Goal: Find specific page/section: Find specific page/section

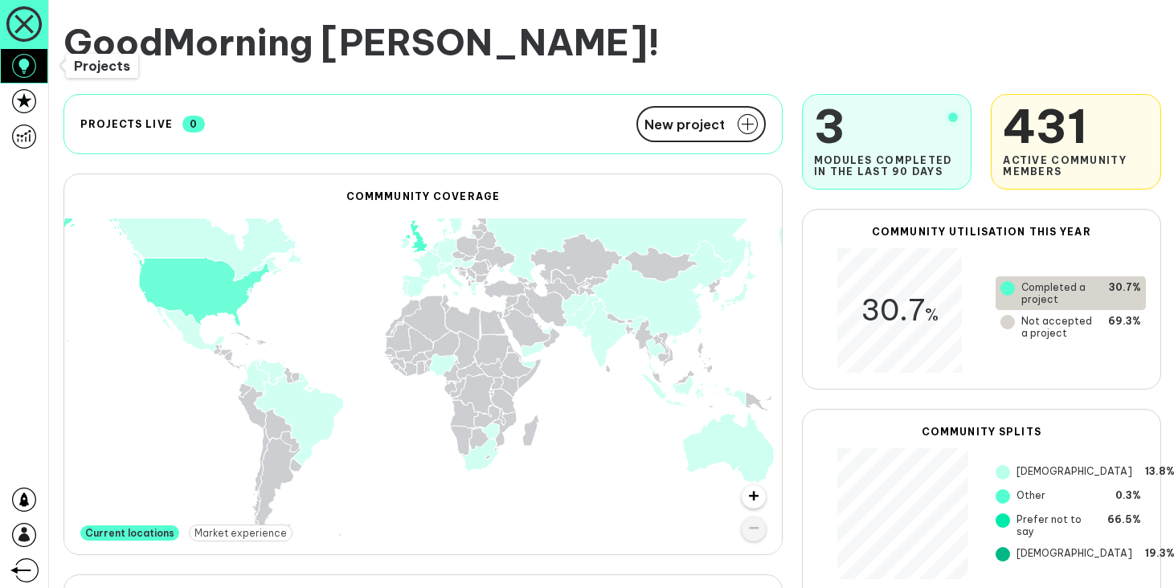
click at [31, 56] on icon at bounding box center [24, 66] width 24 height 24
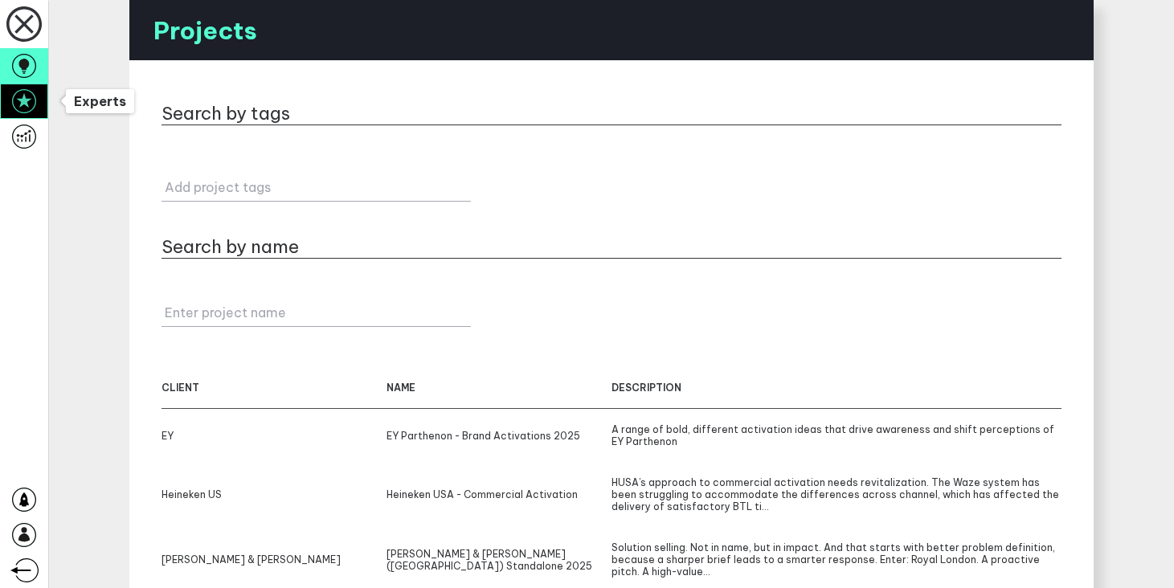
click at [35, 112] on icon at bounding box center [24, 101] width 24 height 24
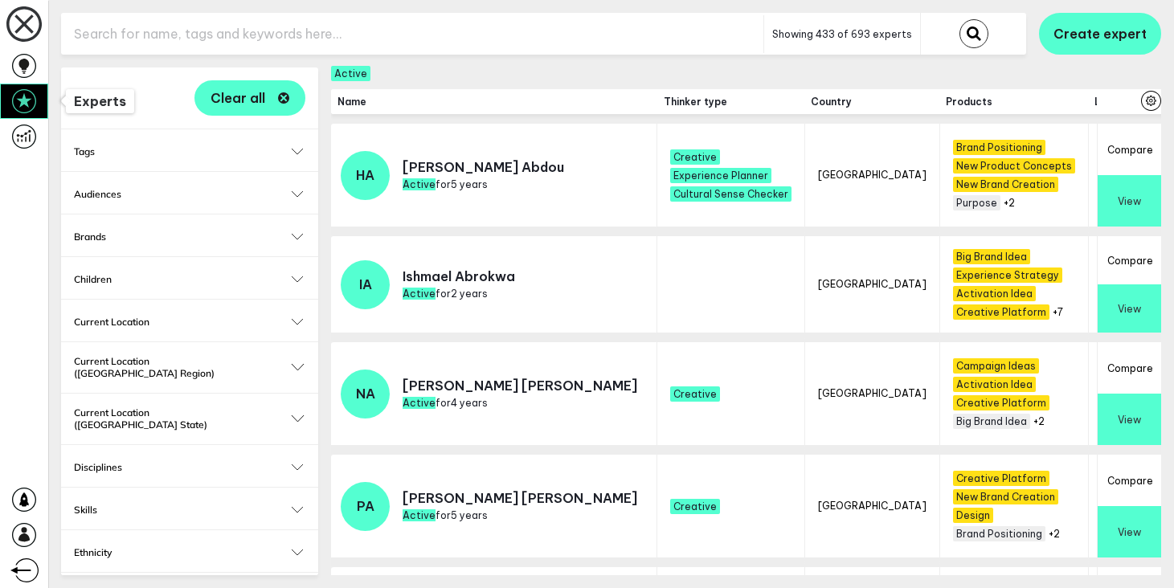
scroll to position [387, 0]
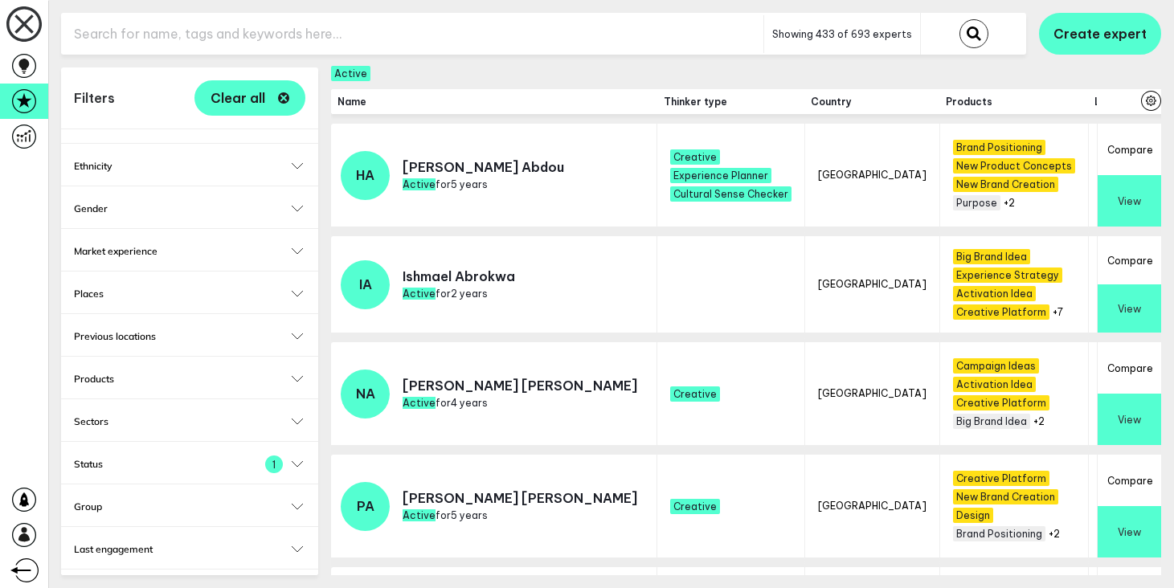
click at [296, 586] on h2 "Thinker type" at bounding box center [189, 592] width 231 height 12
click at [226, 574] on input "Select..." at bounding box center [179, 583] width 189 height 18
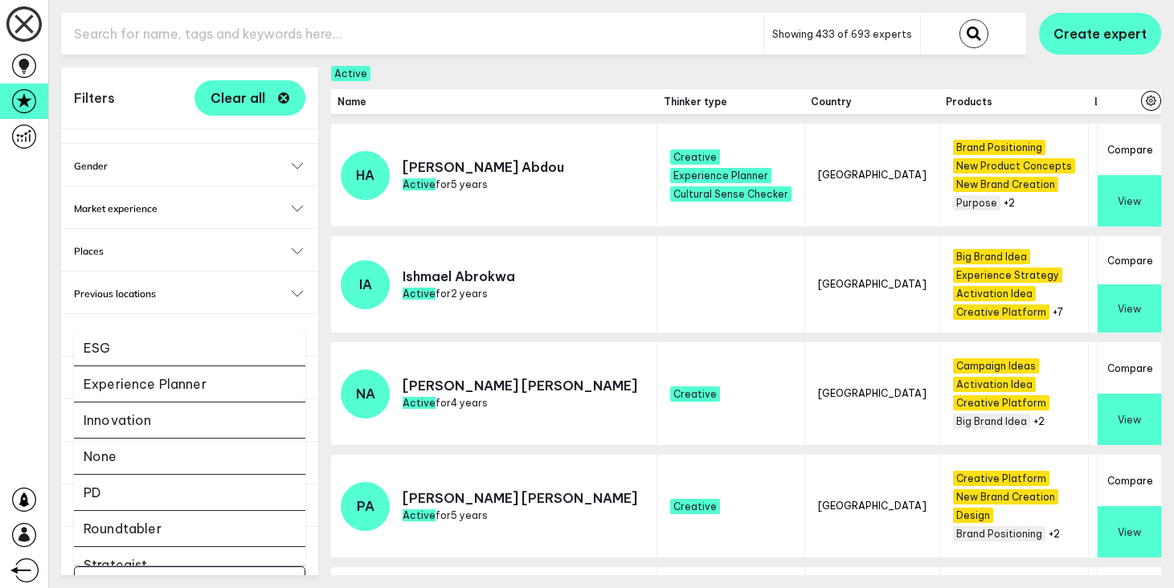
scroll to position [351, 0]
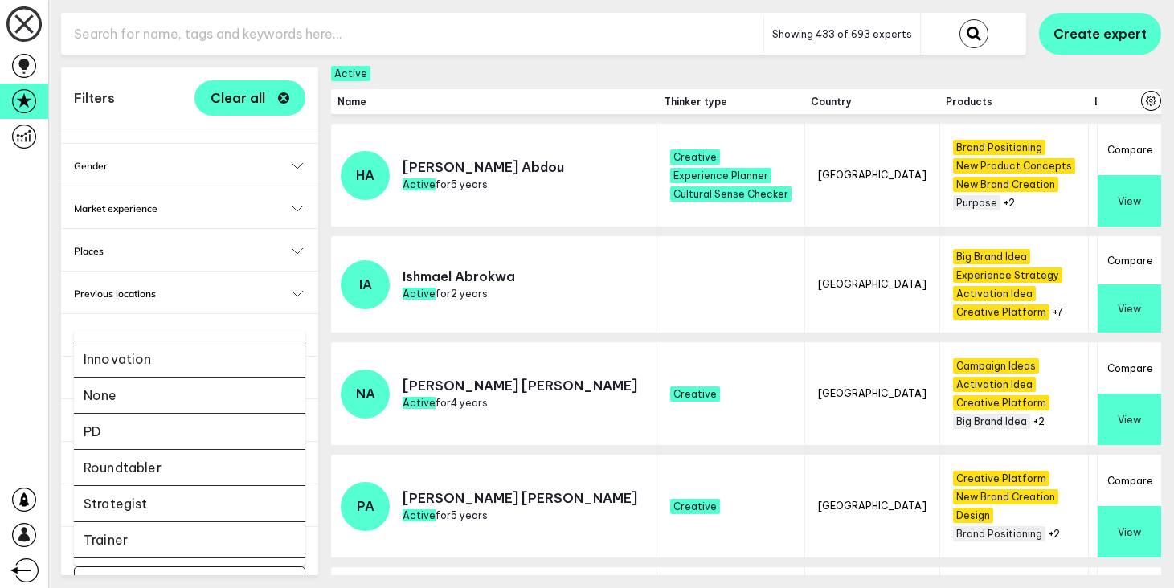
click at [203, 415] on li "PD" at bounding box center [189, 432] width 231 height 36
checkbox input "false"
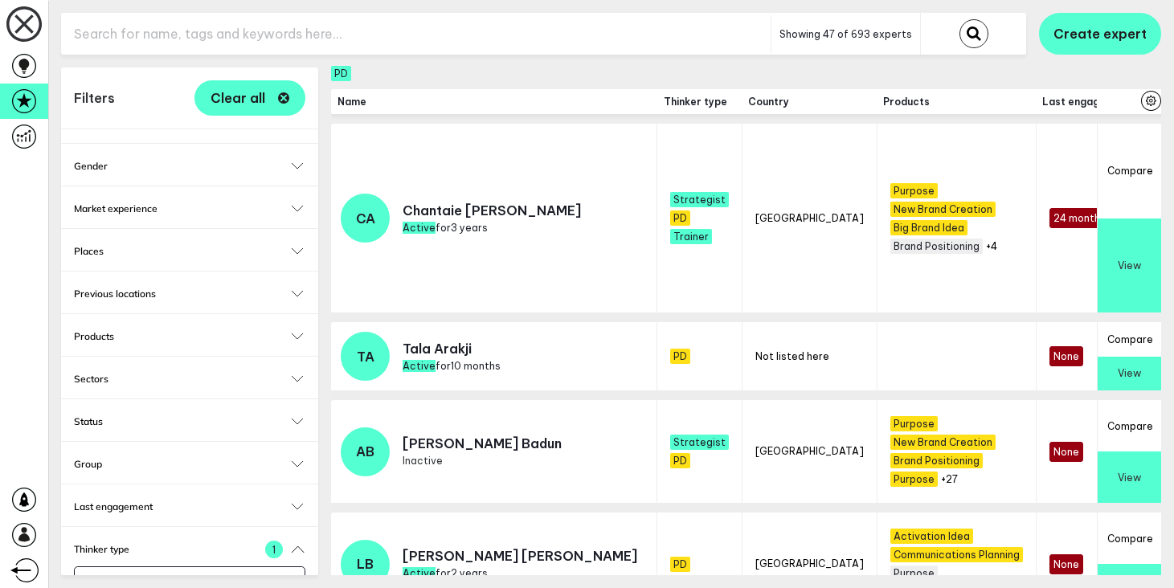
click at [224, 373] on h2 "Sectors" at bounding box center [189, 379] width 231 height 12
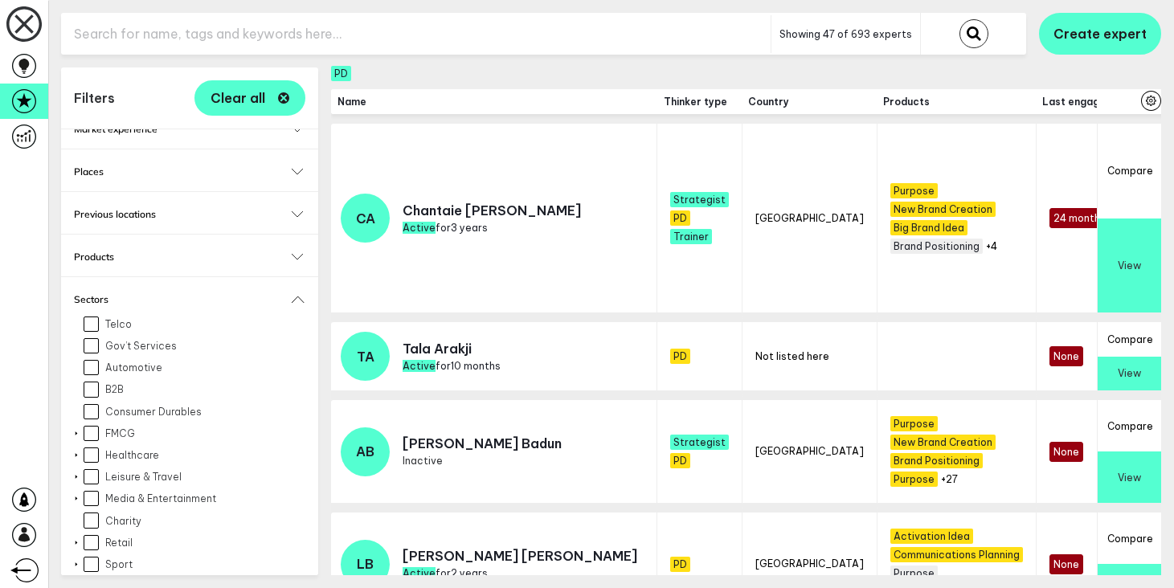
scroll to position [519, 0]
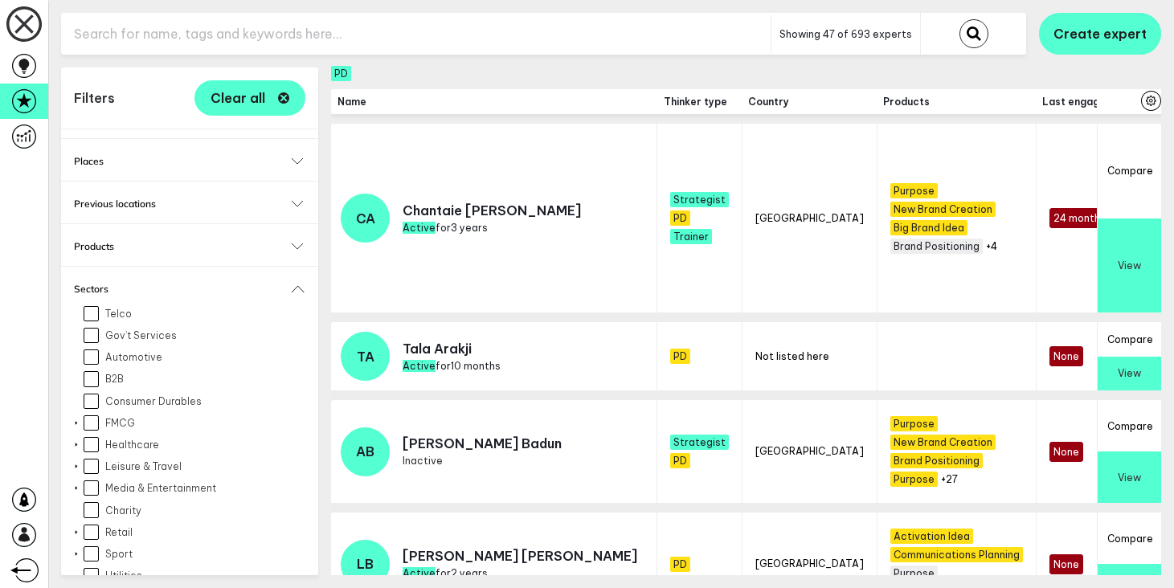
click at [78, 420] on div at bounding box center [76, 423] width 13 height 6
click at [101, 437] on input "Alcohol" at bounding box center [98, 444] width 15 height 15
checkbox input "true"
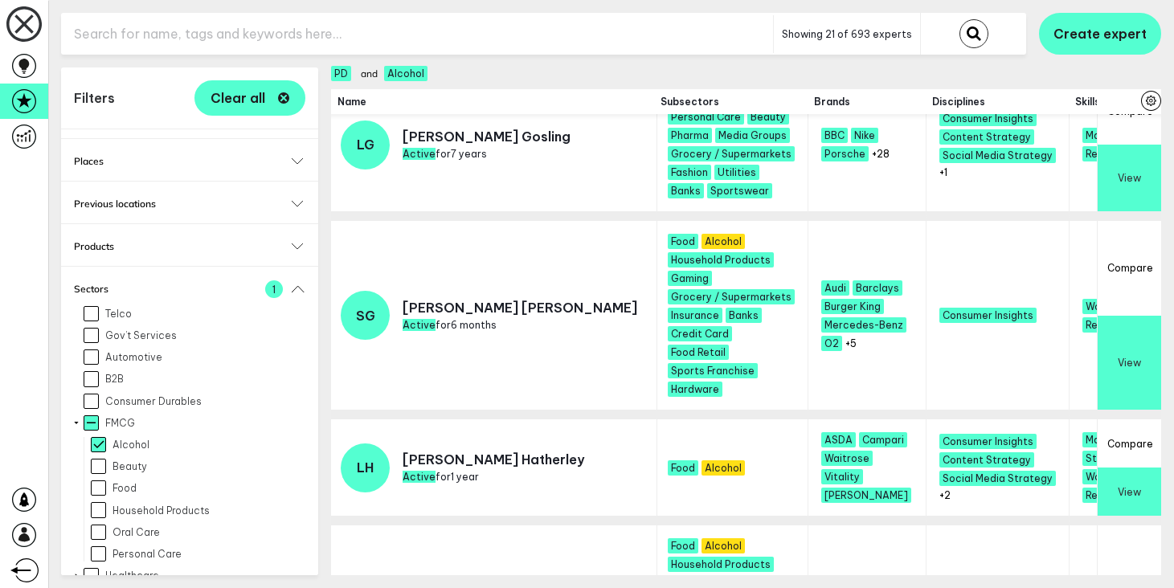
scroll to position [0, 1593]
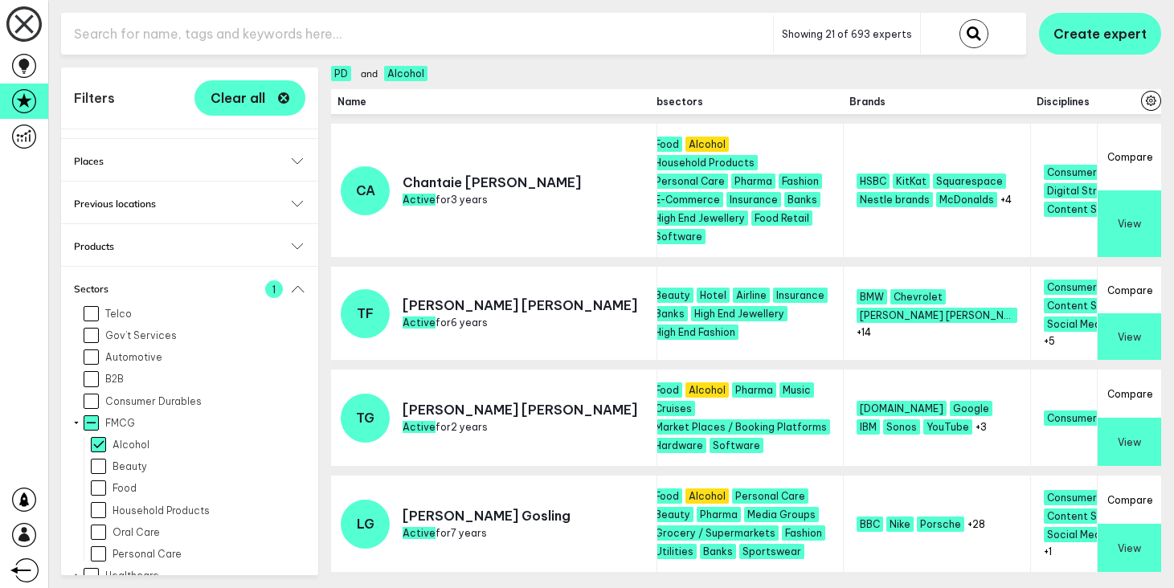
click at [334, 21] on input "text" at bounding box center [417, 33] width 712 height 39
click at [960, 19] on button "submit" at bounding box center [974, 33] width 29 height 29
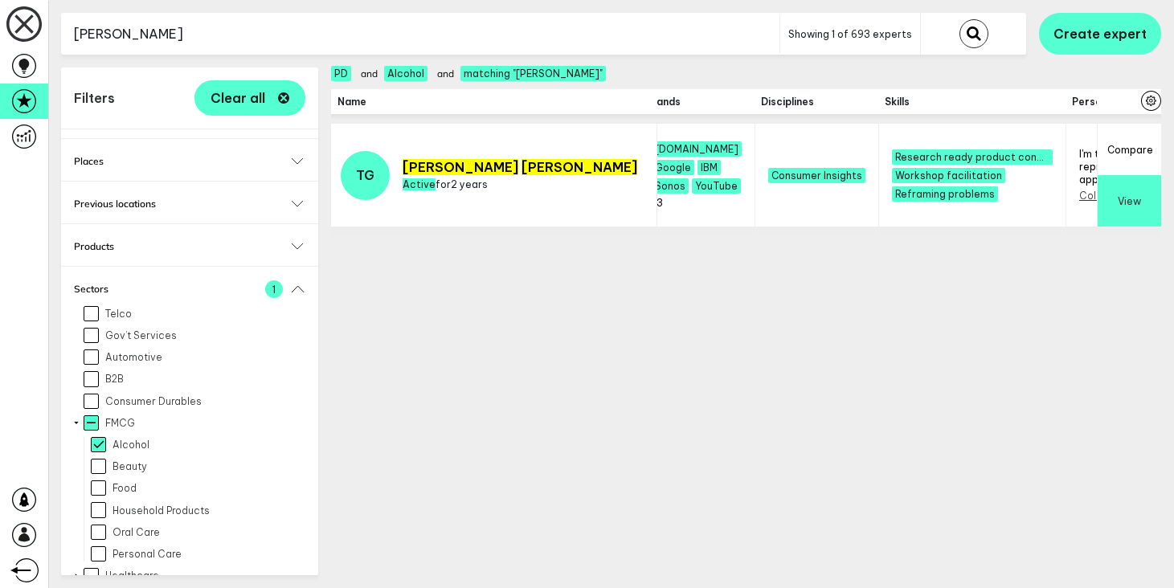
scroll to position [0, 1774]
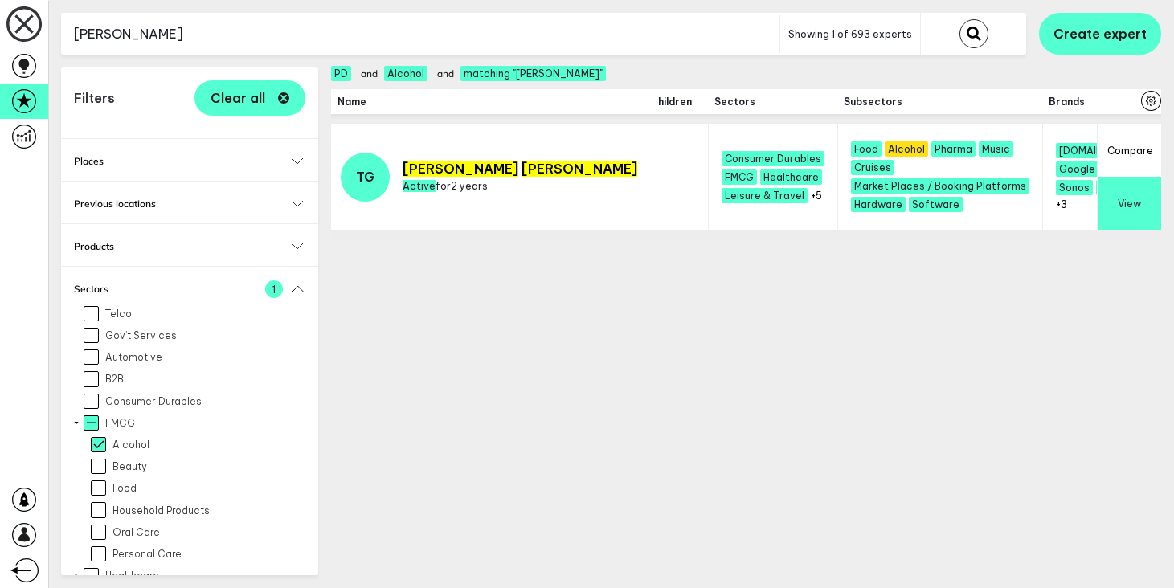
scroll to position [0, 1337]
click at [268, 37] on input "[PERSON_NAME]" at bounding box center [420, 33] width 719 height 39
click at [268, 37] on input "g" at bounding box center [420, 33] width 719 height 39
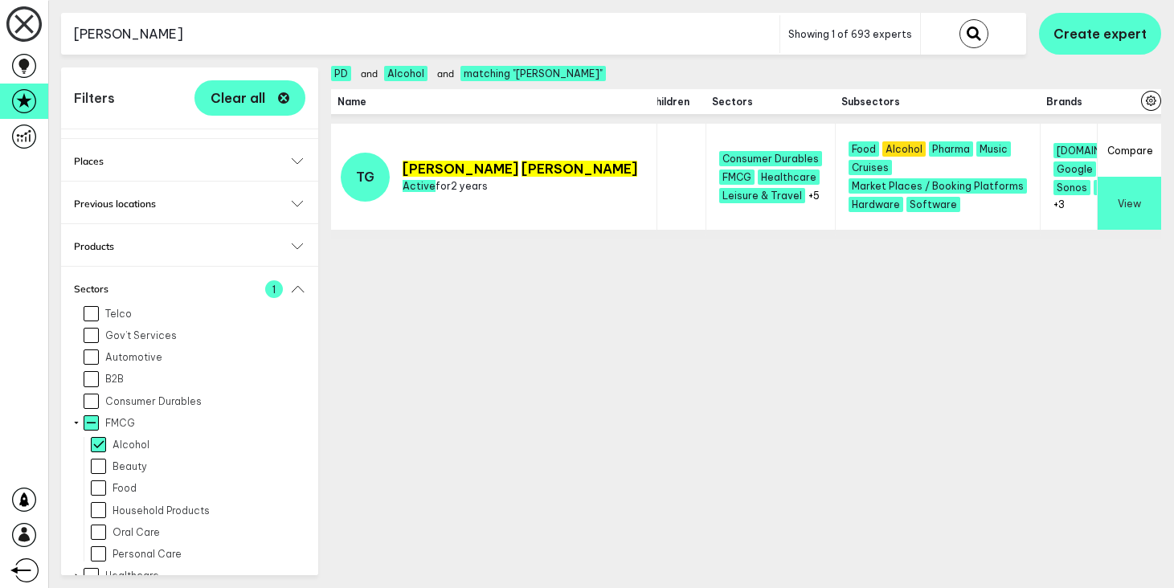
type input "[PERSON_NAME]"
click at [960, 19] on button "submit" at bounding box center [974, 33] width 29 height 29
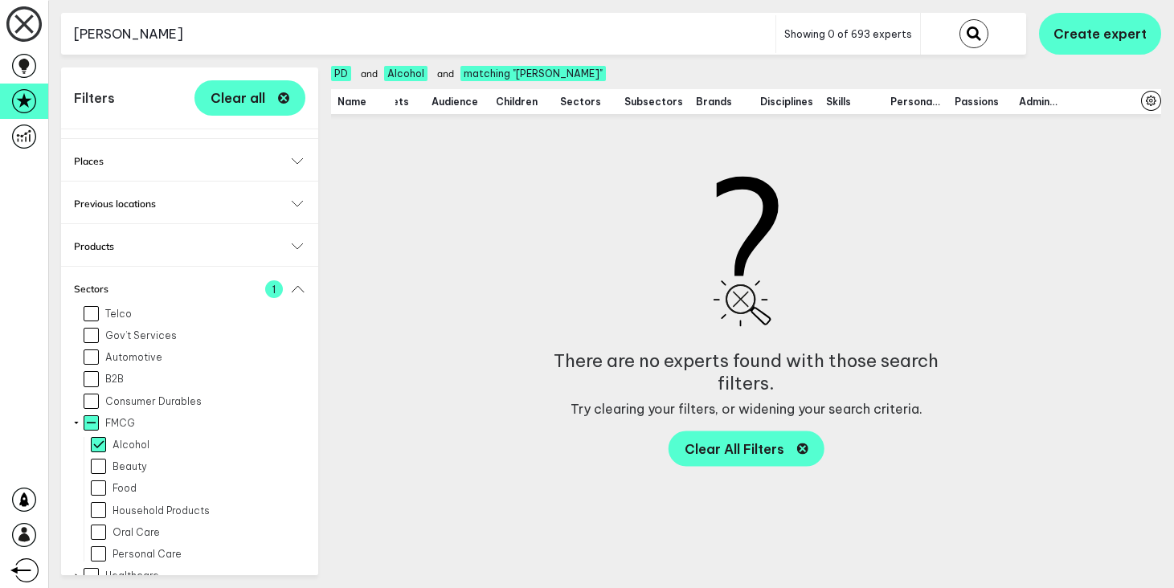
scroll to position [0, 641]
click at [215, 48] on input "[PERSON_NAME]" at bounding box center [418, 33] width 715 height 39
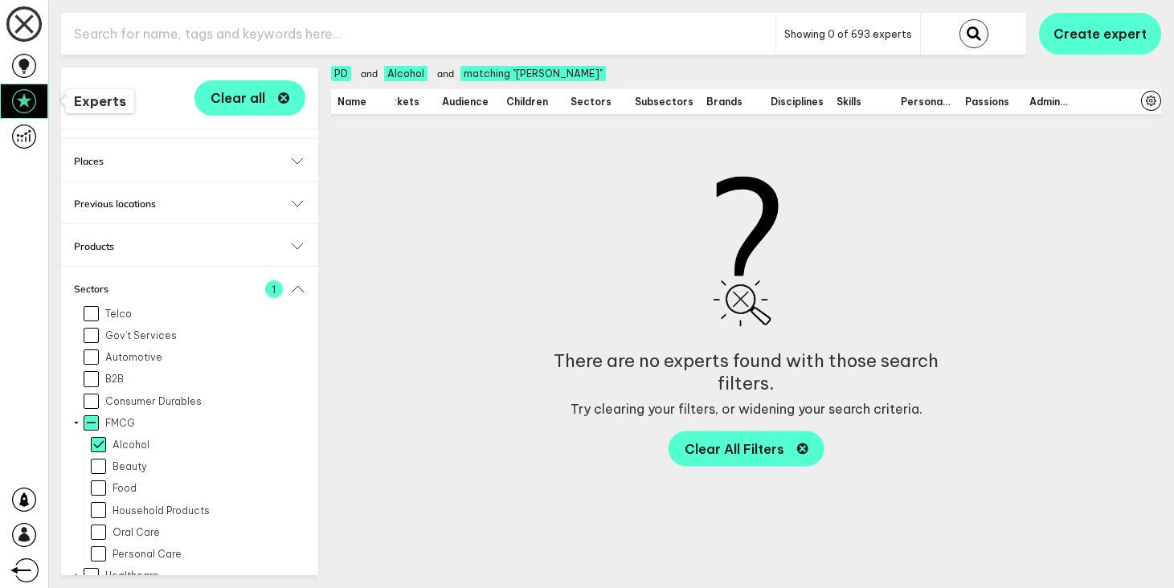
click at [28, 104] on icon at bounding box center [24, 101] width 24 height 24
click at [238, 21] on input "text" at bounding box center [418, 33] width 715 height 39
paste input "[PERSON_NAME]"
type input "[PERSON_NAME]"
click at [960, 19] on button "submit" at bounding box center [974, 33] width 29 height 29
